Goal: Task Accomplishment & Management: Manage account settings

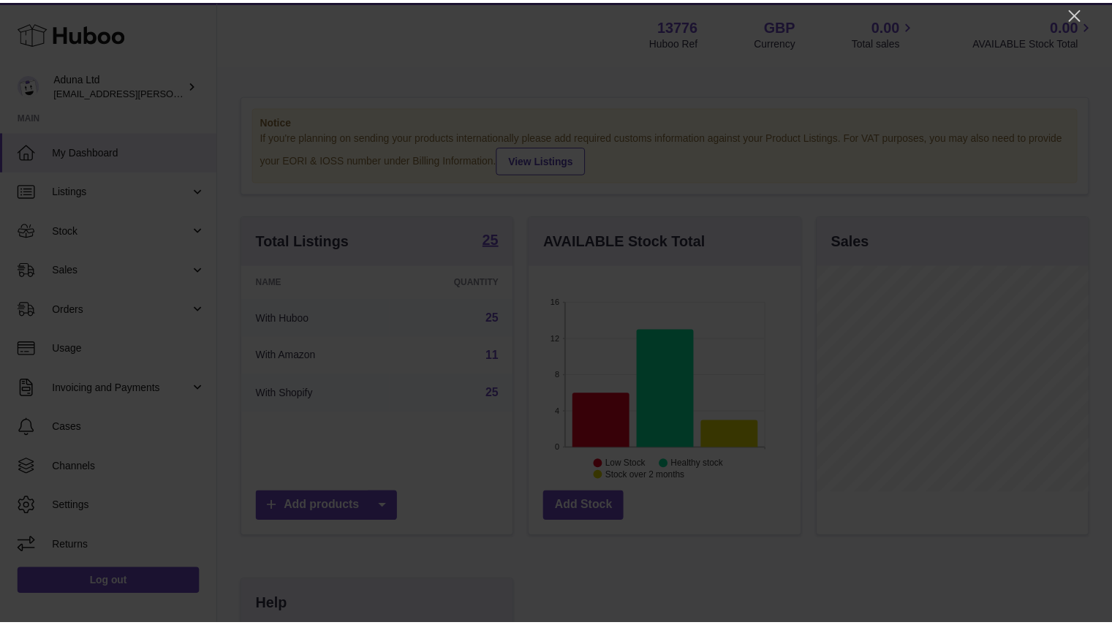
scroll to position [228, 275]
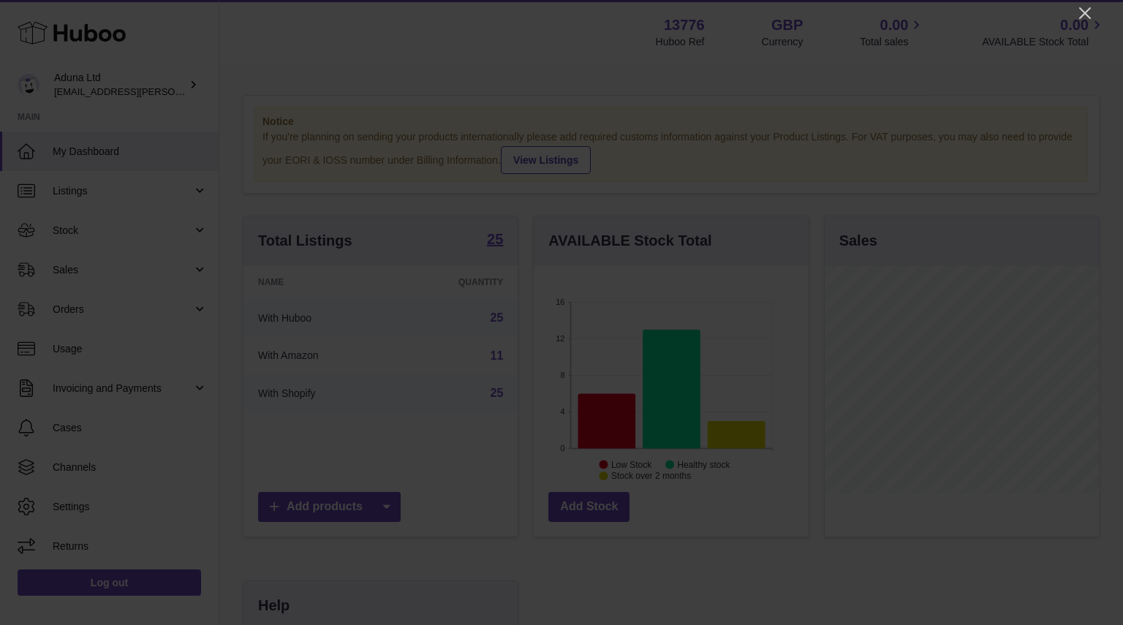
click at [1082, 22] on div at bounding box center [561, 312] width 1123 height 625
click at [1083, 12] on icon "Close" at bounding box center [1085, 13] width 18 height 18
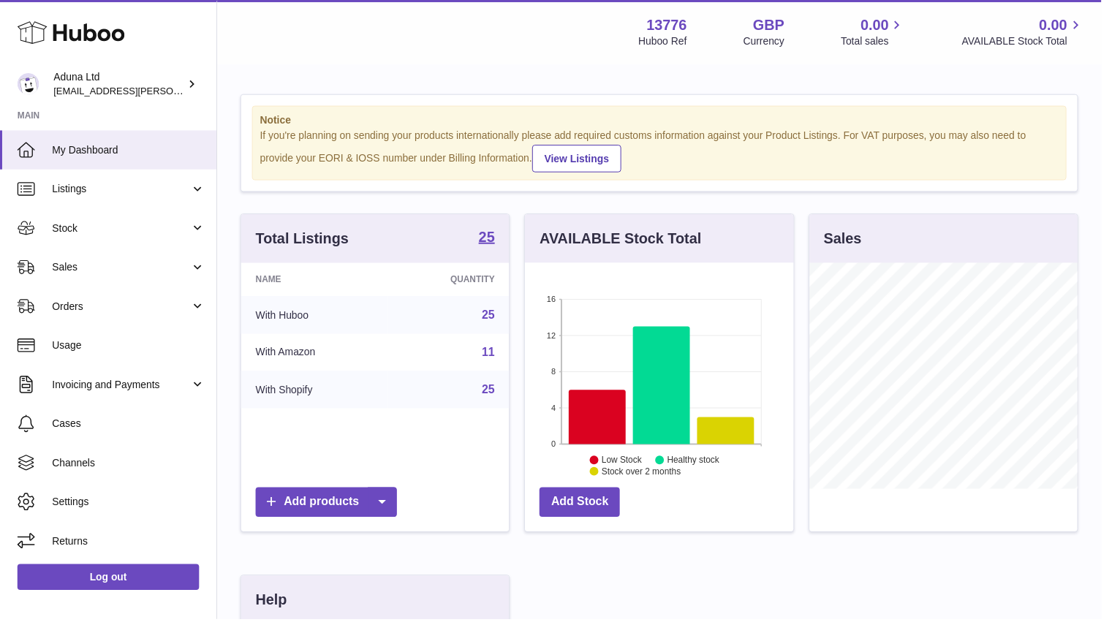
scroll to position [730804, 730761]
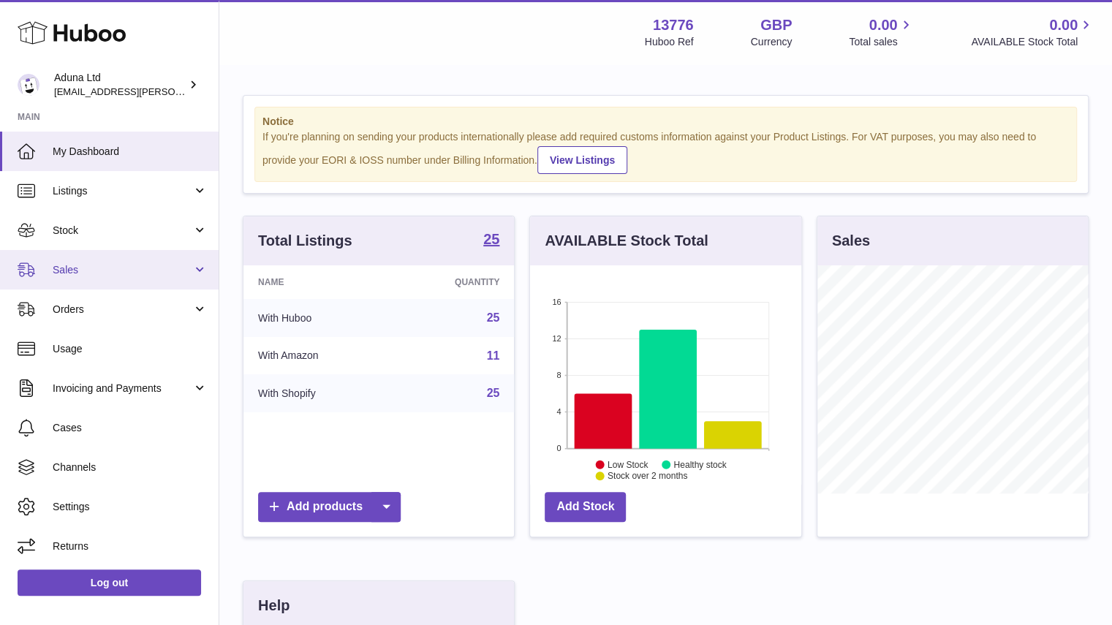
click at [130, 267] on span "Sales" at bounding box center [123, 270] width 140 height 14
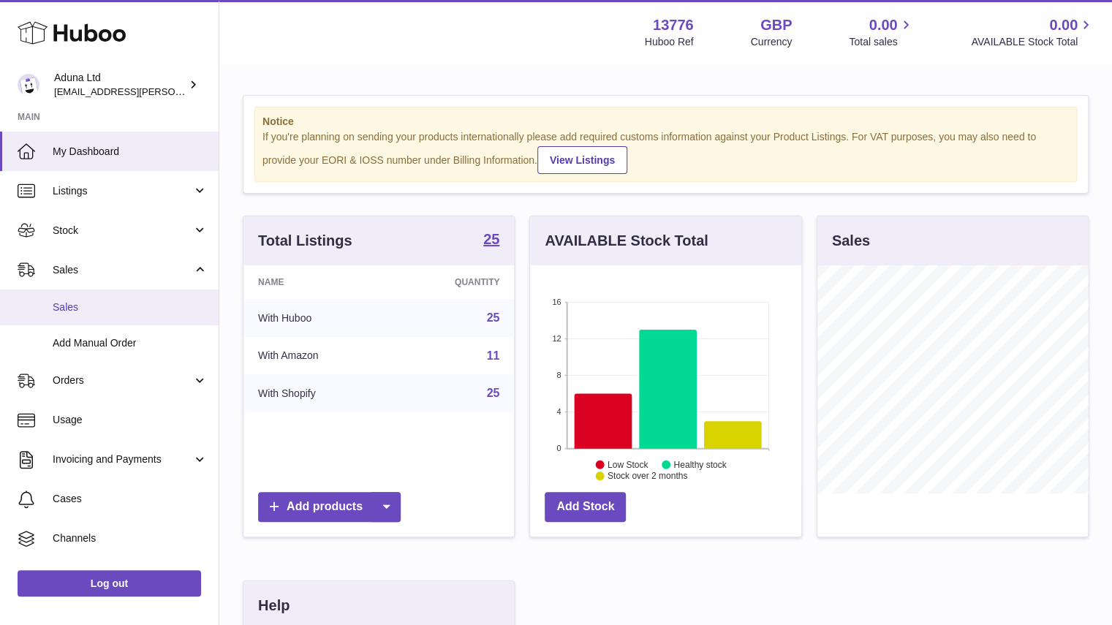
click at [137, 319] on link "Sales" at bounding box center [109, 307] width 219 height 36
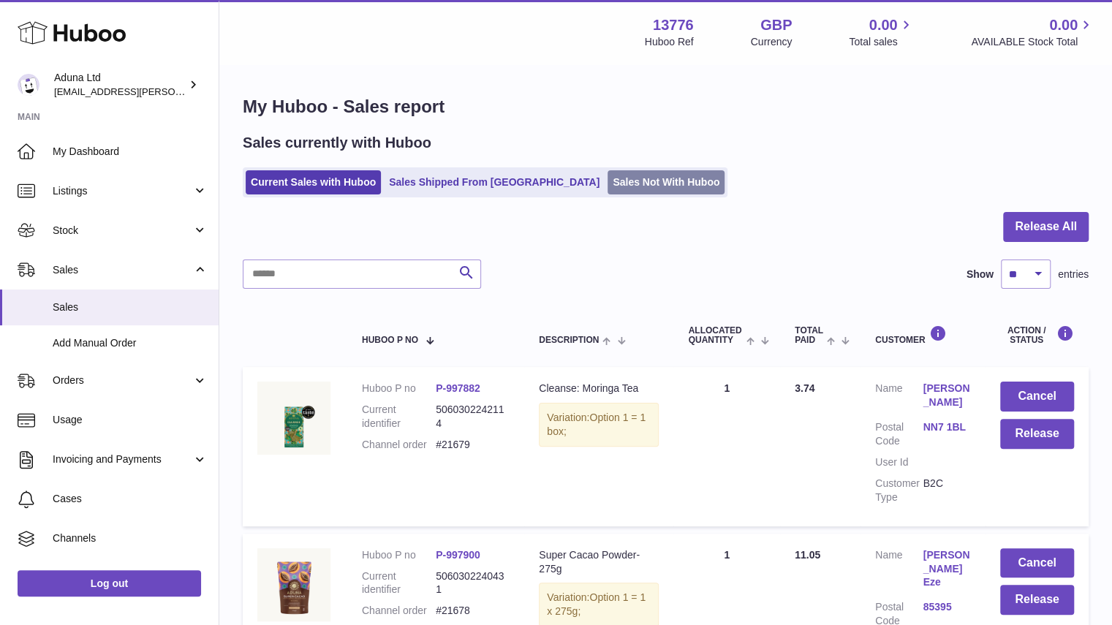
click at [607, 170] on link "Sales Not With Huboo" at bounding box center [665, 182] width 117 height 24
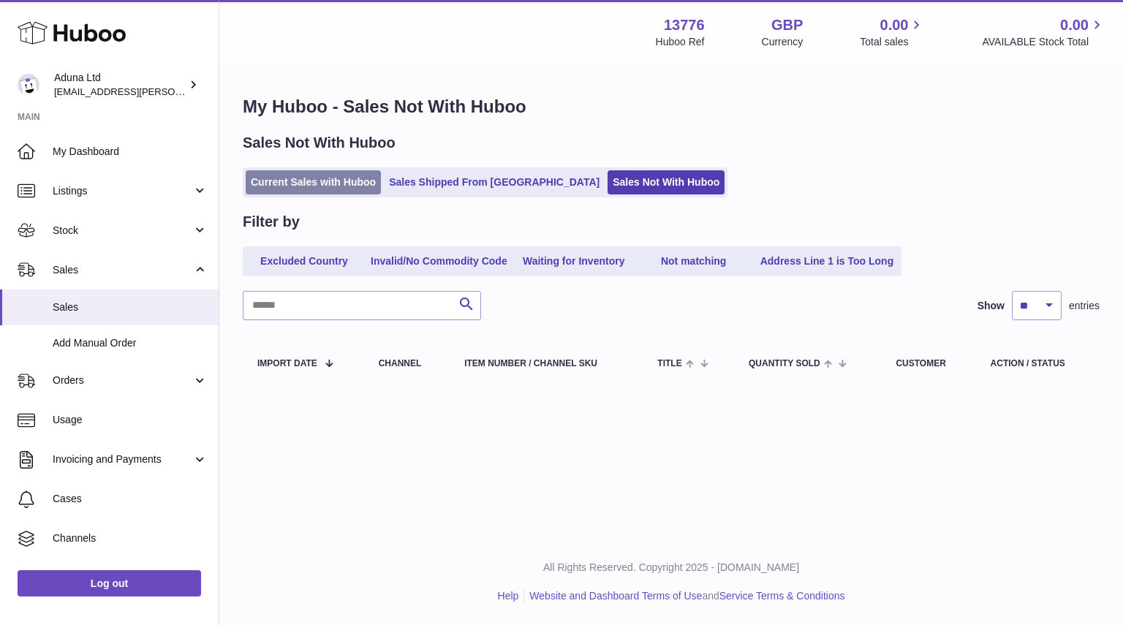
click at [314, 191] on link "Current Sales with Huboo" at bounding box center [313, 182] width 135 height 24
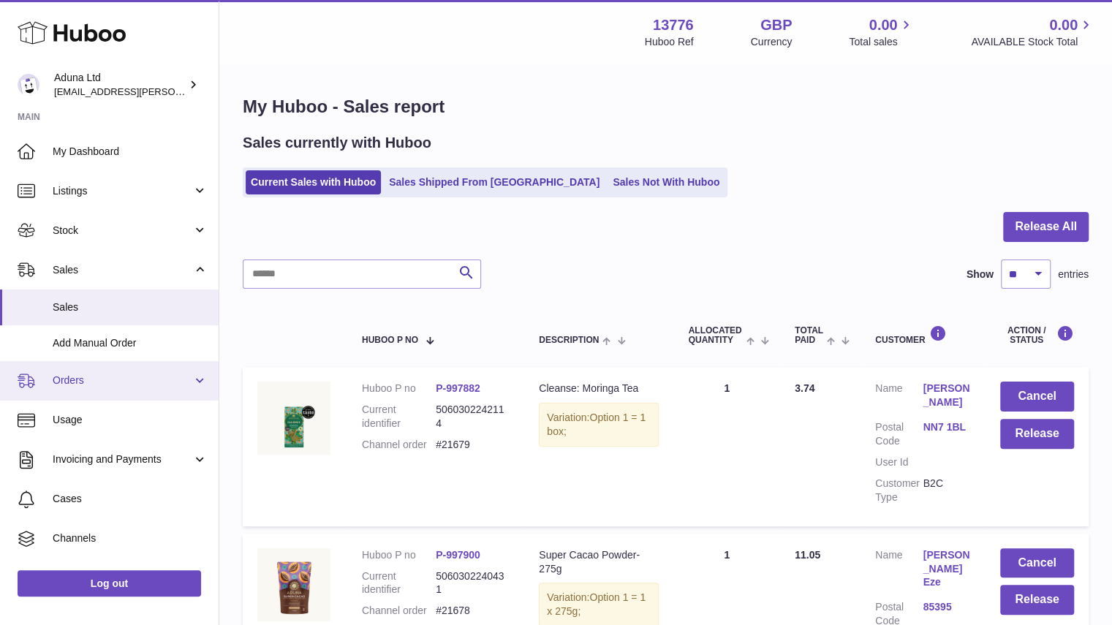
click at [135, 381] on span "Orders" at bounding box center [123, 381] width 140 height 14
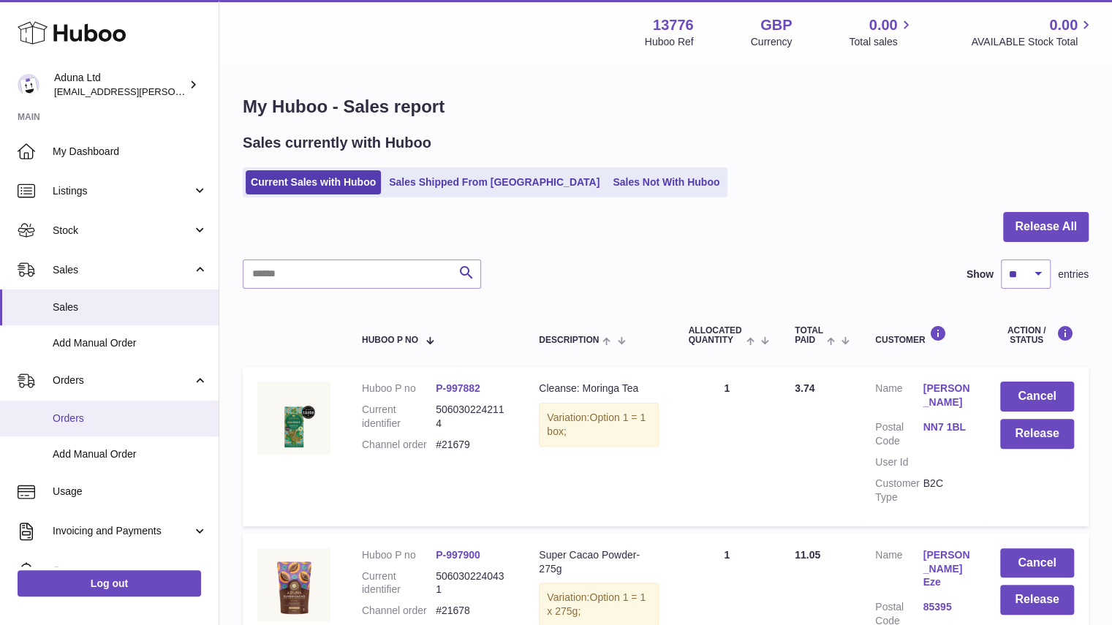
click at [143, 425] on link "Orders" at bounding box center [109, 419] width 219 height 36
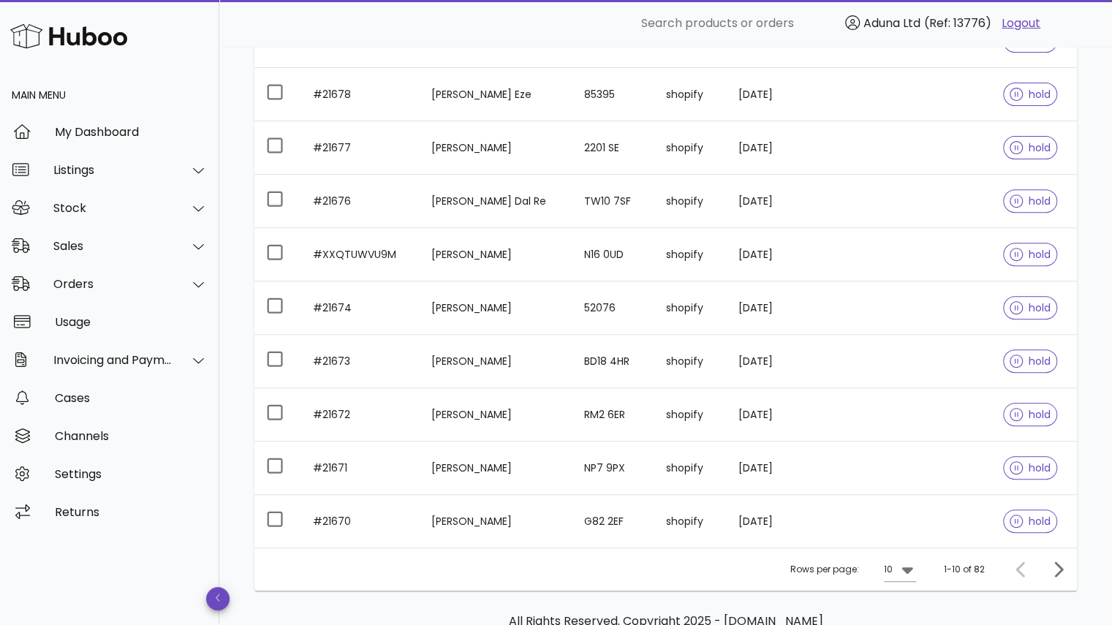
scroll to position [334, 0]
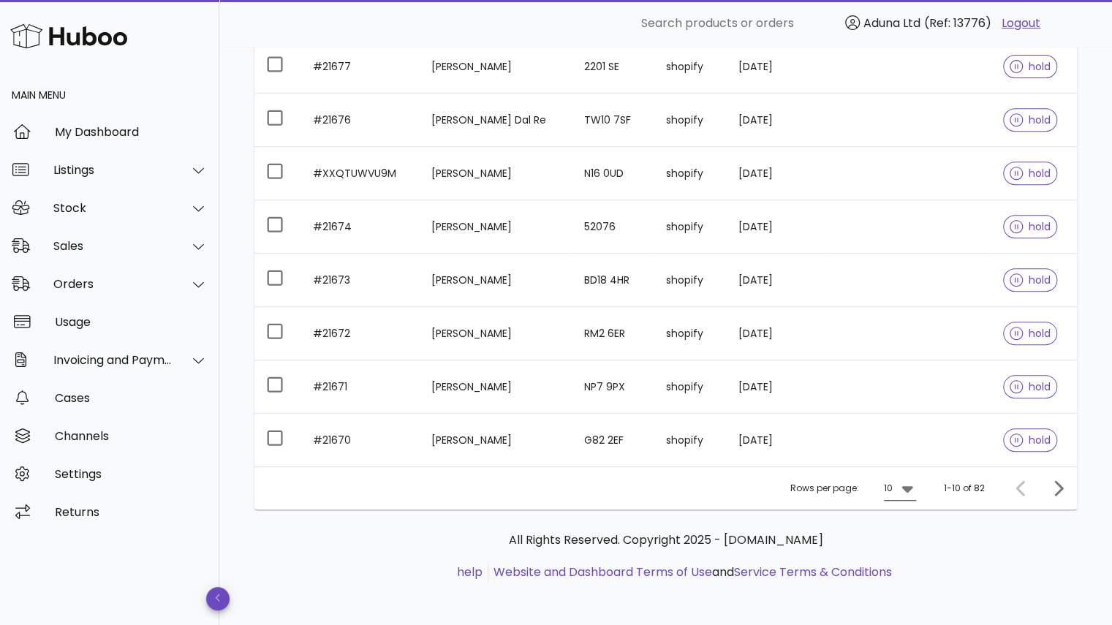
click at [895, 488] on div "10" at bounding box center [890, 488] width 12 height 23
click at [901, 567] on div "50" at bounding box center [904, 567] width 15 height 14
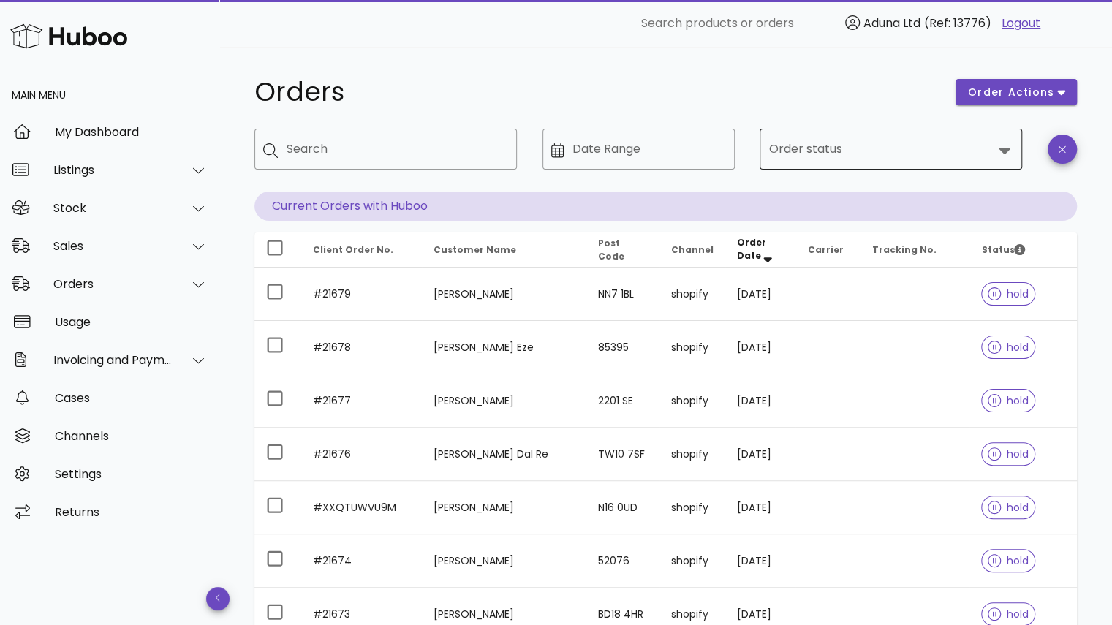
click at [814, 159] on input "Order status" at bounding box center [880, 148] width 224 height 23
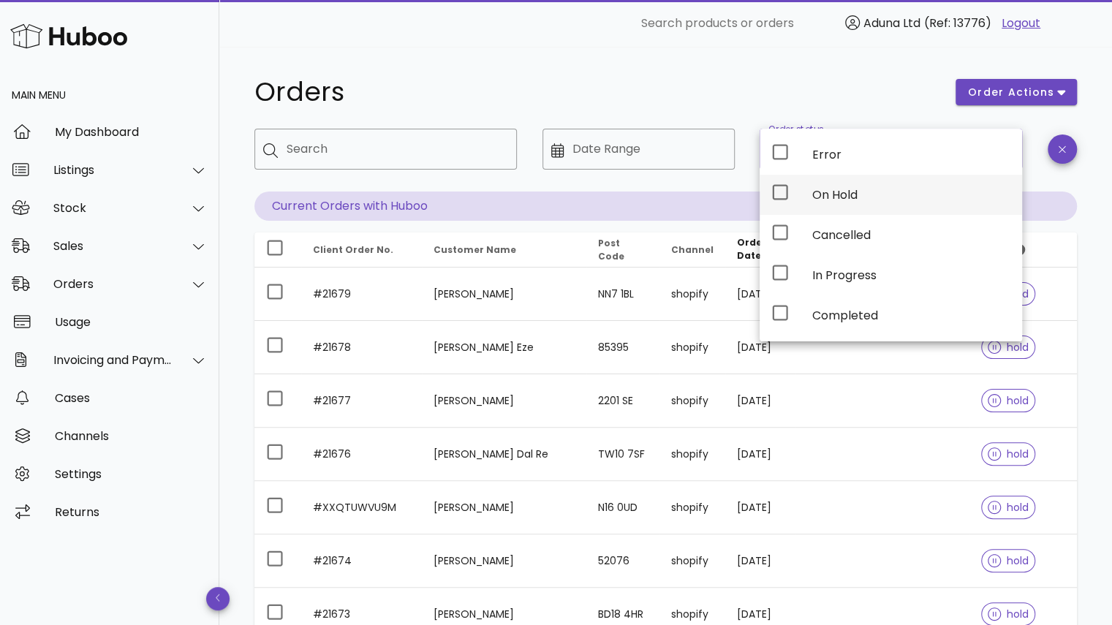
click at [847, 198] on div "On Hold" at bounding box center [911, 195] width 198 height 14
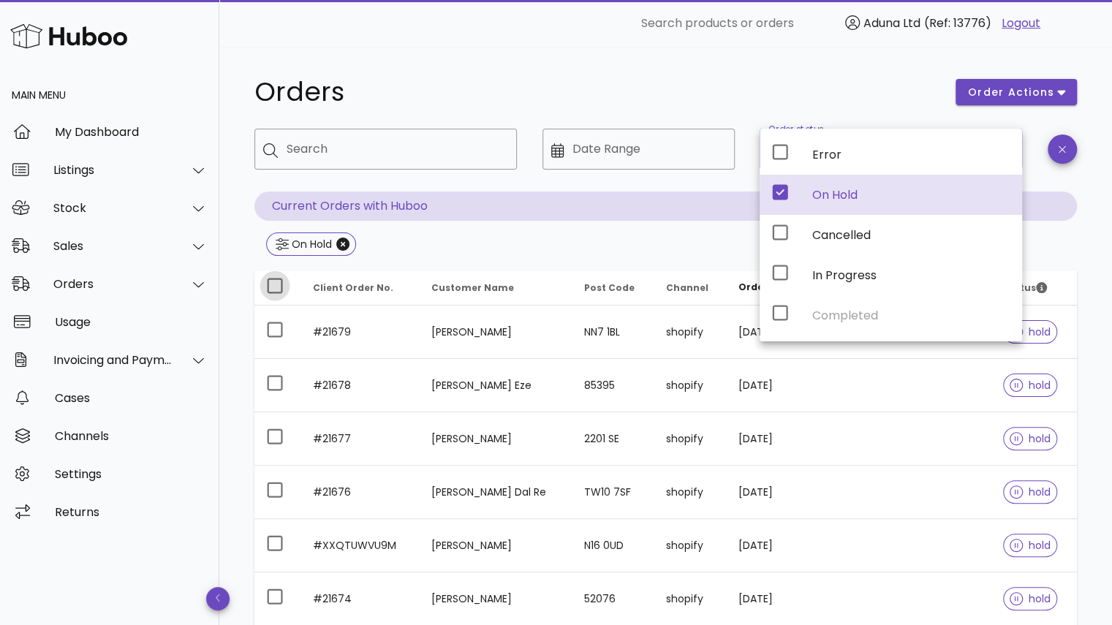
click at [265, 282] on div at bounding box center [274, 285] width 25 height 25
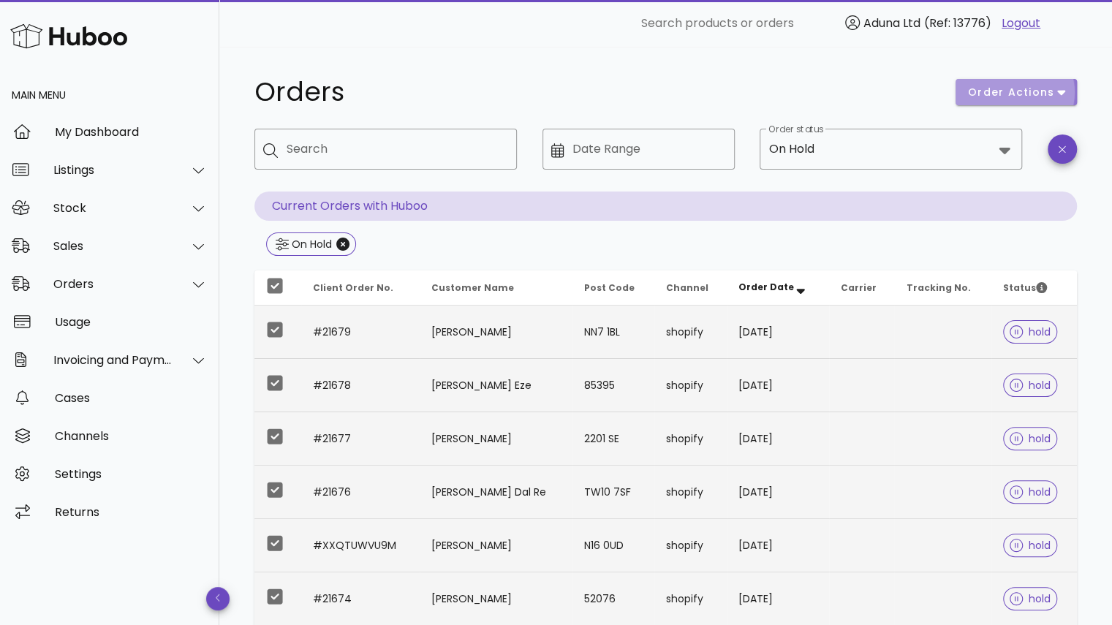
click at [1045, 80] on button "order actions" at bounding box center [1015, 92] width 121 height 26
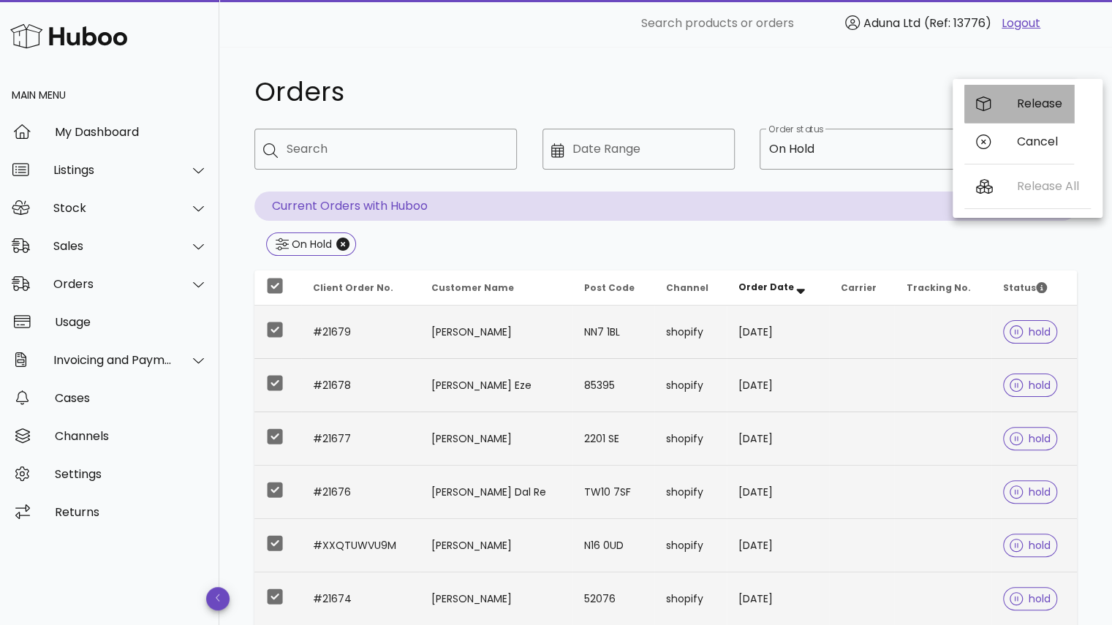
click at [1030, 107] on div "Release" at bounding box center [1039, 103] width 45 height 14
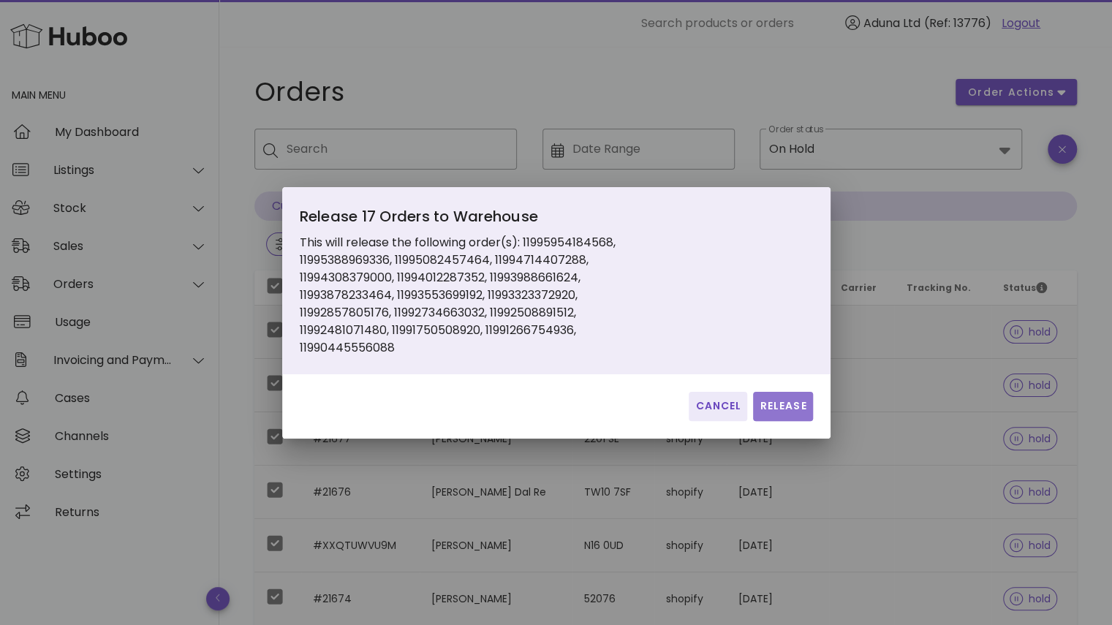
click at [775, 406] on span "Release" at bounding box center [783, 405] width 48 height 15
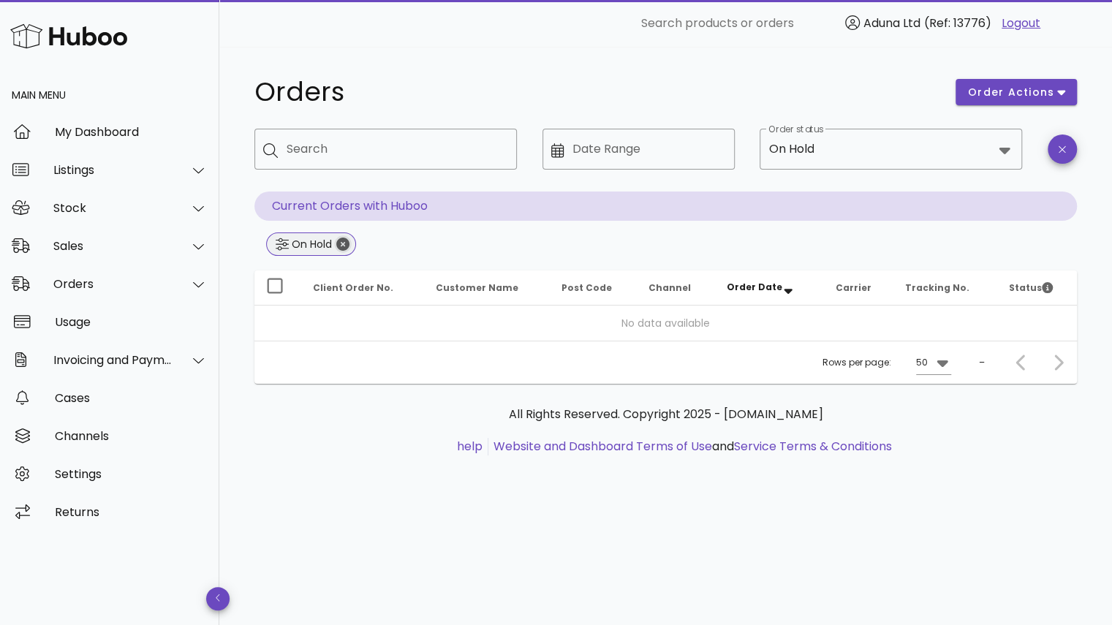
click at [345, 246] on icon "Close" at bounding box center [342, 244] width 13 height 13
